Goal: Task Accomplishment & Management: Manage account settings

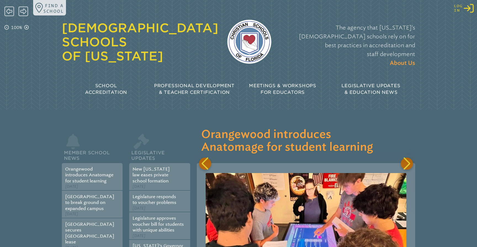
click at [473, 8] on icon "Log in or Create Account" at bounding box center [468, 8] width 10 height 10
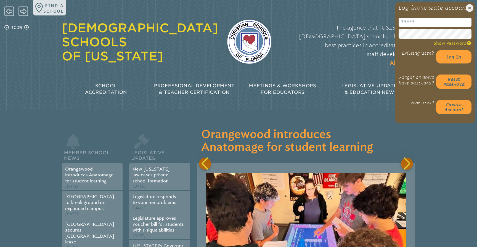
scroll to position [0, 218]
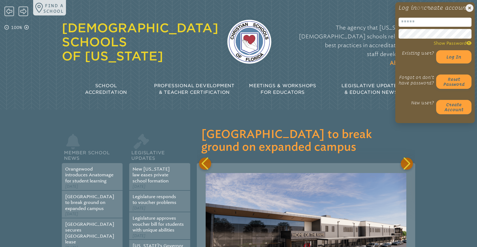
click at [405, 27] on input "email" at bounding box center [434, 22] width 73 height 9
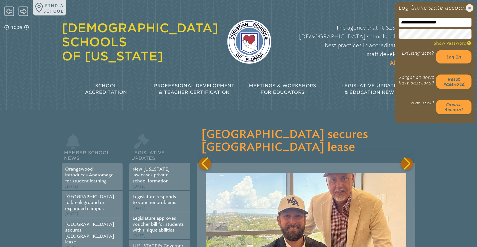
type input "**********"
click at [383, 56] on div "The agency that Florida’s Christian schools rely on for best practices in accre…" at bounding box center [347, 42] width 135 height 58
click at [455, 63] on button "Log in" at bounding box center [453, 56] width 35 height 13
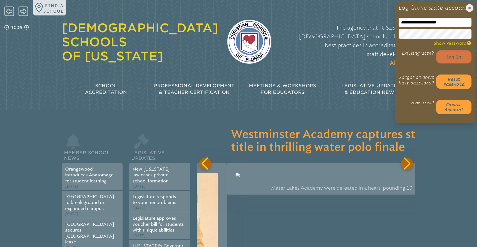
scroll to position [0, 654]
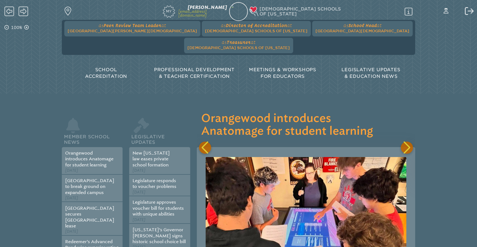
click at [104, 95] on div "Member School News Orangewood introduces Anatomage for student learning Septemb…" at bounding box center [238, 244] width 353 height 302
click at [126, 28] on span "at Seven Rivers Christian School" at bounding box center [132, 28] width 129 height 10
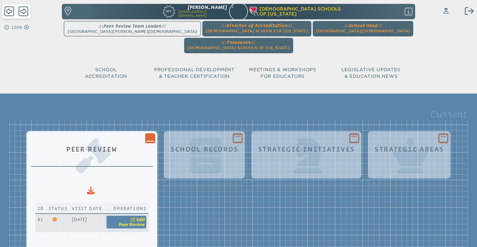
click at [145, 217] on span "Edit" at bounding box center [140, 219] width 9 height 5
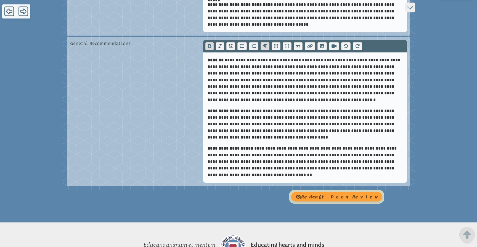
scroll to position [3230, 0]
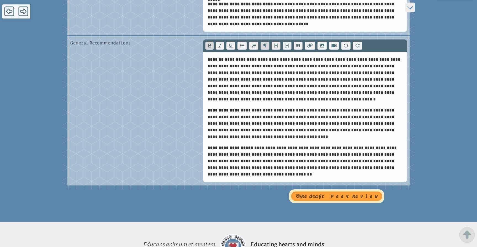
click at [351, 191] on button "redraft Peer Review" at bounding box center [336, 195] width 91 height 9
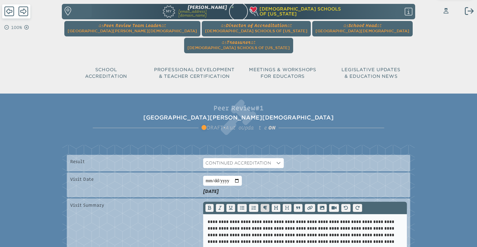
scroll to position [0, 0]
click at [445, 10] on icon at bounding box center [445, 11] width 5 height 6
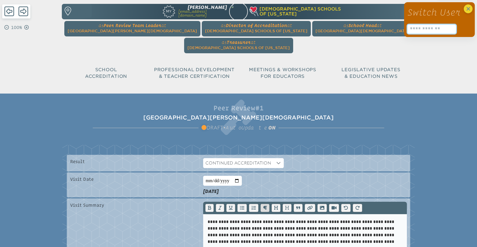
click at [424, 27] on input "text" at bounding box center [431, 29] width 49 height 9
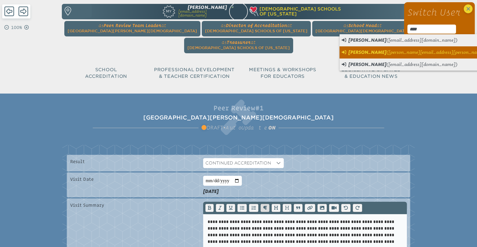
click at [386, 54] on span "(luke.butler@redeemerlions.com)" at bounding box center [453, 52] width 134 height 5
type input "**********"
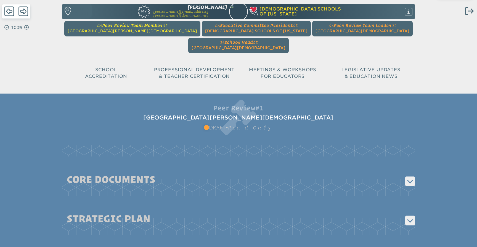
click at [127, 30] on span "[GEOGRAPHIC_DATA][PERSON_NAME][DEMOGRAPHIC_DATA]" at bounding box center [132, 31] width 129 height 4
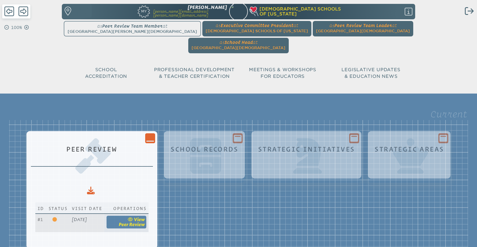
click at [145, 222] on span "Peer Review" at bounding box center [132, 224] width 26 height 5
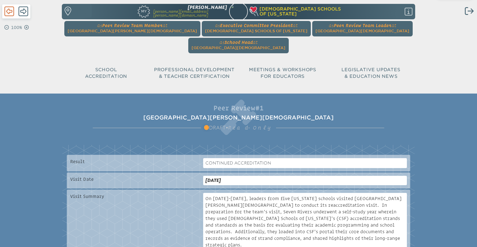
click at [8, 10] on icon at bounding box center [9, 12] width 10 height 10
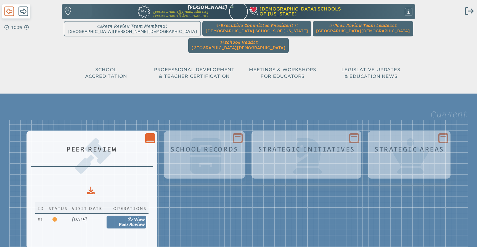
click at [8, 10] on icon at bounding box center [9, 12] width 10 height 10
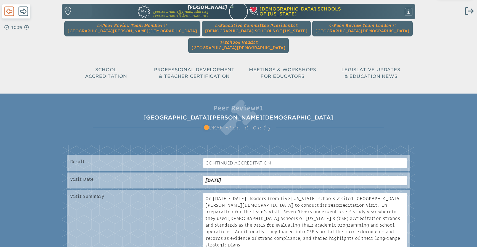
click at [8, 10] on icon at bounding box center [9, 12] width 10 height 10
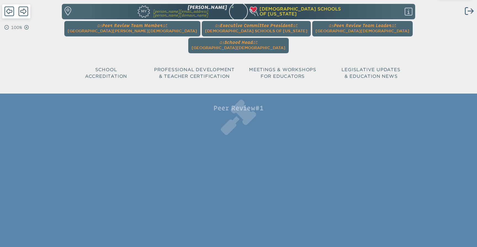
click at [8, 10] on icon at bounding box center [9, 12] width 10 height 10
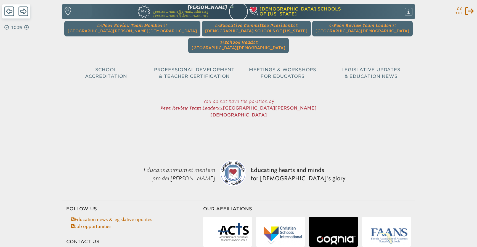
click at [467, 11] on icon "Log out" at bounding box center [468, 11] width 9 height 9
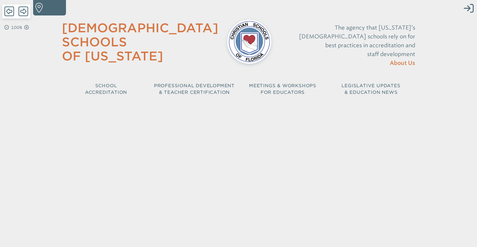
click at [467, 11] on icon "Log in or Create Account" at bounding box center [468, 8] width 10 height 10
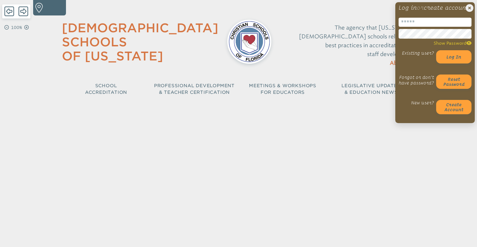
click at [413, 26] on input "email" at bounding box center [434, 22] width 73 height 9
type input "**********"
click at [360, 53] on div "The agency that [US_STATE]’s [DEMOGRAPHIC_DATA] schools rely on for best practi…" at bounding box center [347, 45] width 135 height 55
click at [446, 58] on button "Log in" at bounding box center [453, 56] width 35 height 13
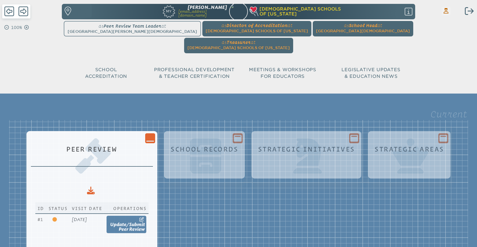
click at [446, 11] on icon at bounding box center [445, 11] width 5 height 6
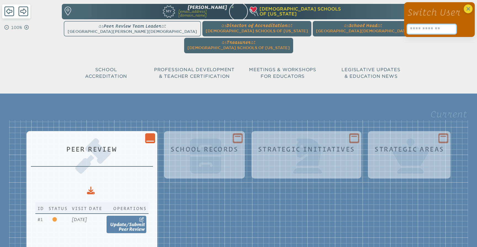
click at [419, 30] on input "text" at bounding box center [431, 29] width 49 height 9
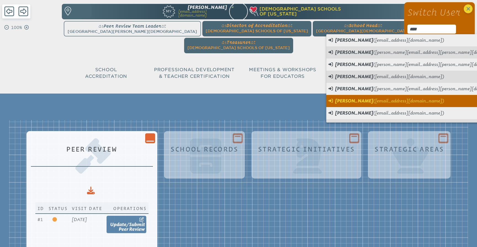
click at [360, 101] on span "[PERSON_NAME]" at bounding box center [354, 100] width 38 height 5
type input "**********"
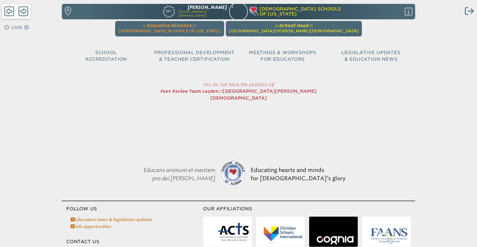
click at [271, 29] on span "[GEOGRAPHIC_DATA][PERSON_NAME][DEMOGRAPHIC_DATA]" at bounding box center [293, 31] width 129 height 4
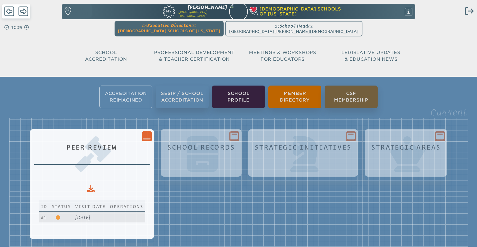
click at [77, 217] on span "[DATE]" at bounding box center [82, 217] width 15 height 5
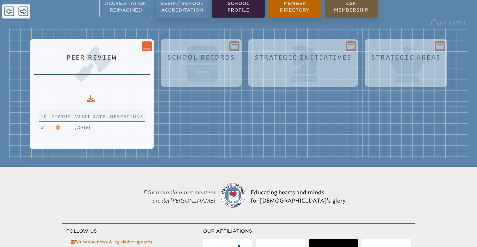
scroll to position [101, 0]
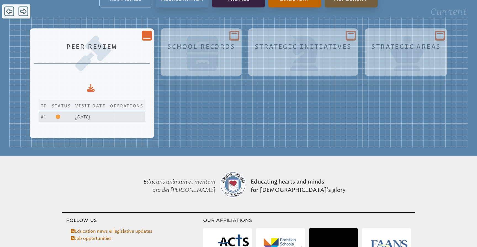
click at [75, 117] on span "[DATE]" at bounding box center [82, 116] width 15 height 5
click at [56, 117] on icon at bounding box center [58, 116] width 4 height 4
click at [90, 115] on span "Sunday, October 5th, 2025" at bounding box center [82, 116] width 15 height 5
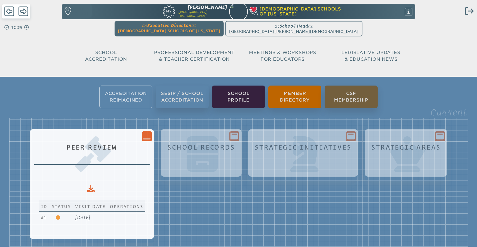
scroll to position [0, 0]
click at [284, 27] on ul "as Executive Director at Christian Schools of Florida since December 1st, 2014 …" at bounding box center [238, 28] width 351 height 15
click at [277, 29] on ul "as Executive Director at Christian Schools of Florida since December 1st, 2014 …" at bounding box center [238, 28] width 351 height 15
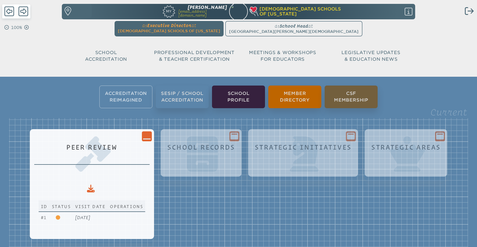
click at [372, 29] on ul "as Executive Director at Christian Schools of Florida since December 1st, 2014 …" at bounding box center [238, 28] width 351 height 15
click at [207, 28] on span "at Christian Schools of Florida" at bounding box center [169, 28] width 102 height 10
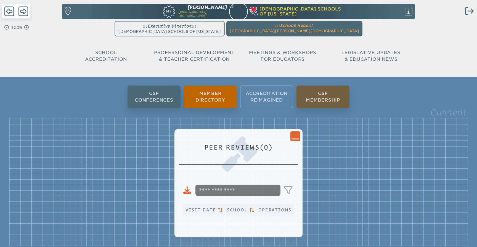
click at [274, 98] on ul "CSF Conferences Member Directory Accreditation Reimagined CSF Membership" at bounding box center [238, 96] width 477 height 25
click at [280, 27] on span "School Head" at bounding box center [294, 25] width 28 height 5
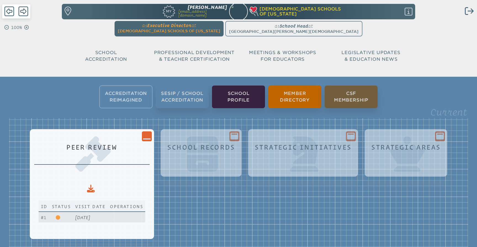
click at [90, 217] on span "[DATE]" at bounding box center [82, 217] width 15 height 5
click at [151, 134] on icon "Close Console" at bounding box center [147, 136] width 8 height 8
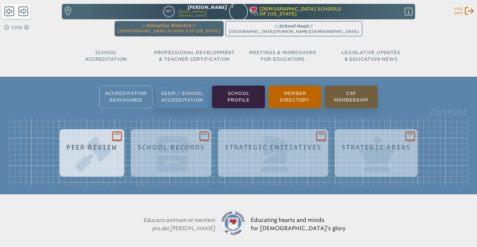
click at [469, 8] on icon "Log out" at bounding box center [468, 11] width 9 height 9
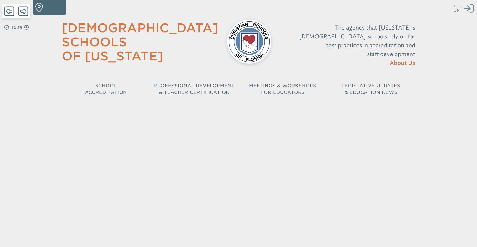
click at [471, 9] on icon "Log in or Create Account" at bounding box center [468, 8] width 10 height 10
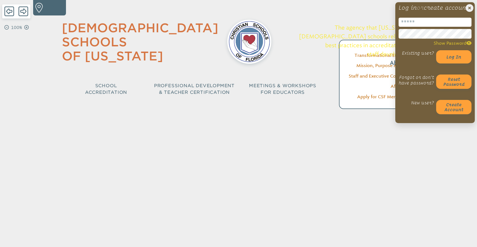
click at [413, 27] on input "email" at bounding box center [434, 22] width 73 height 9
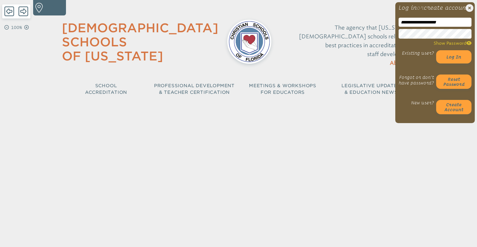
type input "**********"
click at [357, 54] on div "The agency that Florida’s Christian schools rely on for best practices in accre…" at bounding box center [347, 45] width 135 height 55
click at [445, 61] on button "Log in" at bounding box center [453, 56] width 35 height 13
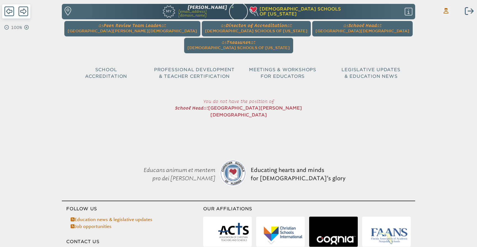
click at [444, 10] on icon "Switch Users..." at bounding box center [445, 11] width 5 height 6
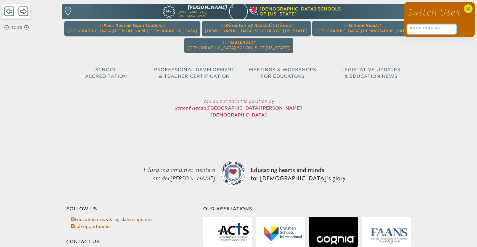
click at [413, 32] on input "text" at bounding box center [431, 29] width 49 height 9
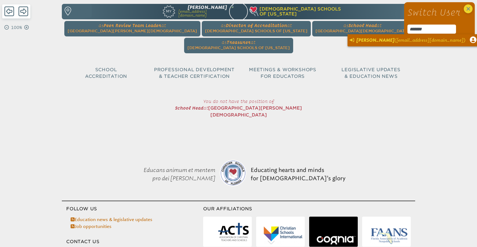
click at [386, 41] on span "[PERSON_NAME]" at bounding box center [375, 40] width 38 height 5
type input "**********"
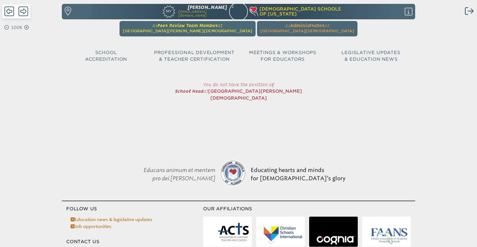
click at [205, 33] on span "[GEOGRAPHIC_DATA][PERSON_NAME][DEMOGRAPHIC_DATA]" at bounding box center [187, 31] width 129 height 4
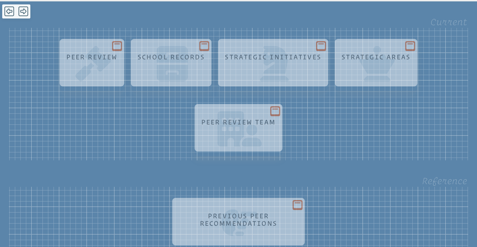
scroll to position [81, 0]
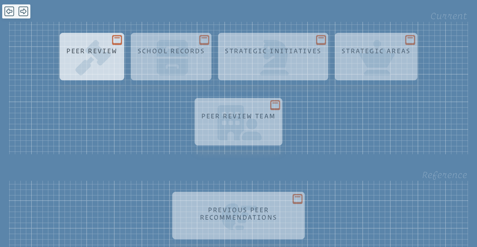
click at [113, 41] on icon at bounding box center [117, 39] width 8 height 7
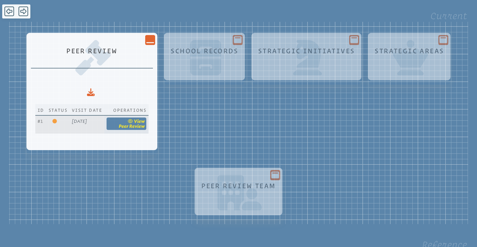
click at [145, 122] on span "view" at bounding box center [139, 121] width 11 height 5
